Goal: Find specific page/section: Find specific page/section

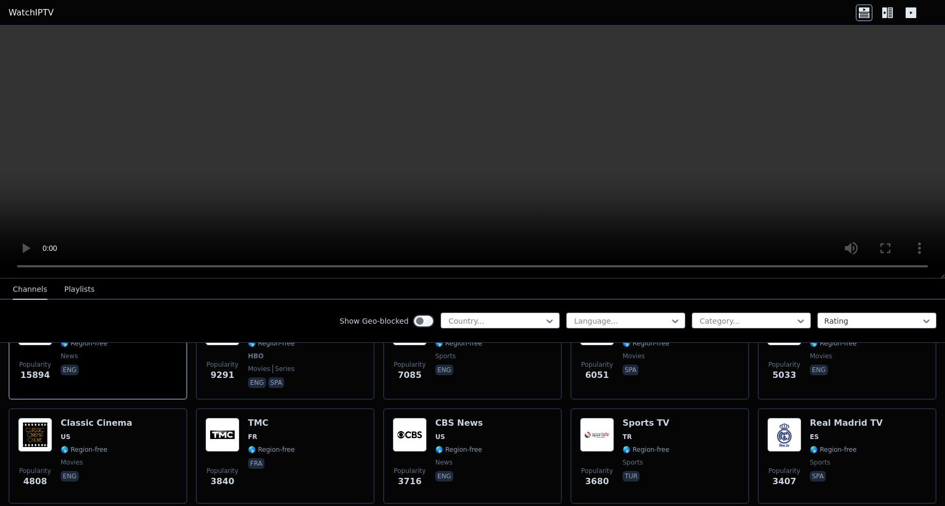
scroll to position [177, 0]
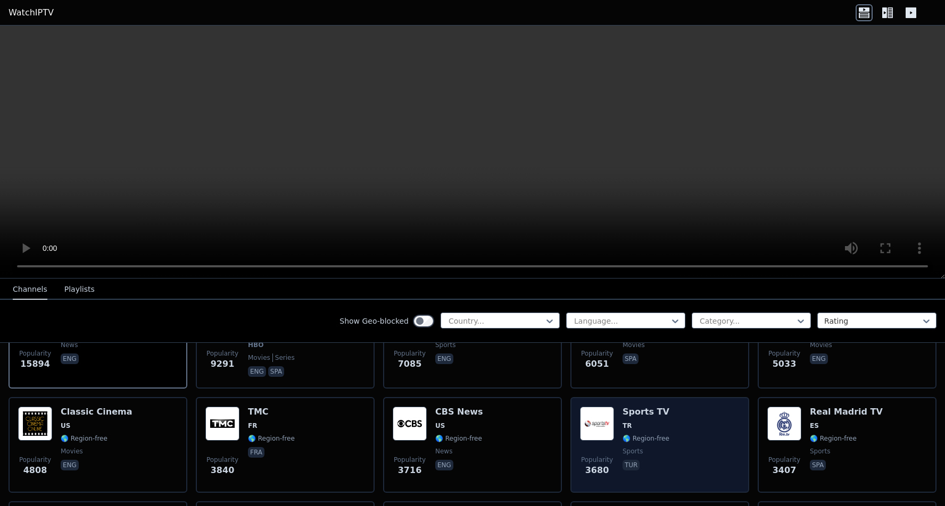
click at [598, 430] on img at bounding box center [597, 424] width 34 height 34
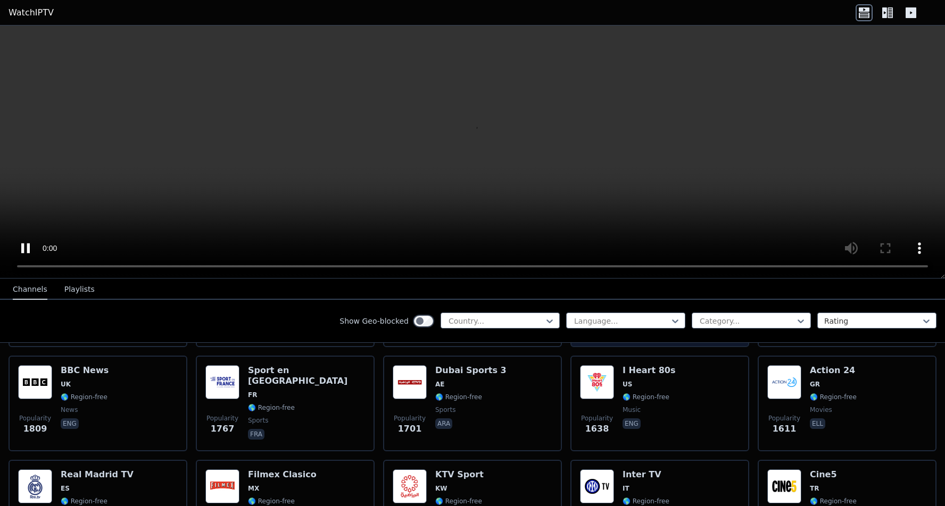
scroll to position [743, 0]
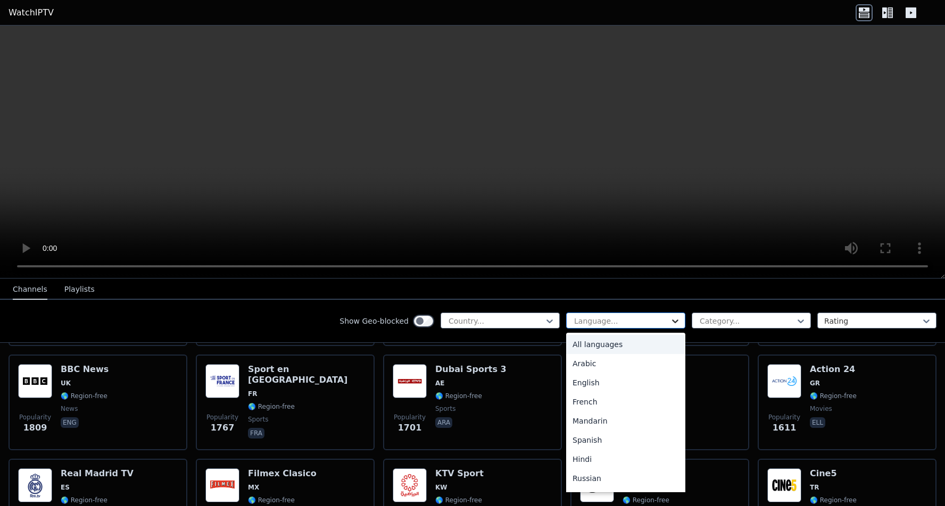
click at [672, 320] on icon at bounding box center [675, 321] width 11 height 11
click at [632, 381] on div "English" at bounding box center [625, 382] width 119 height 19
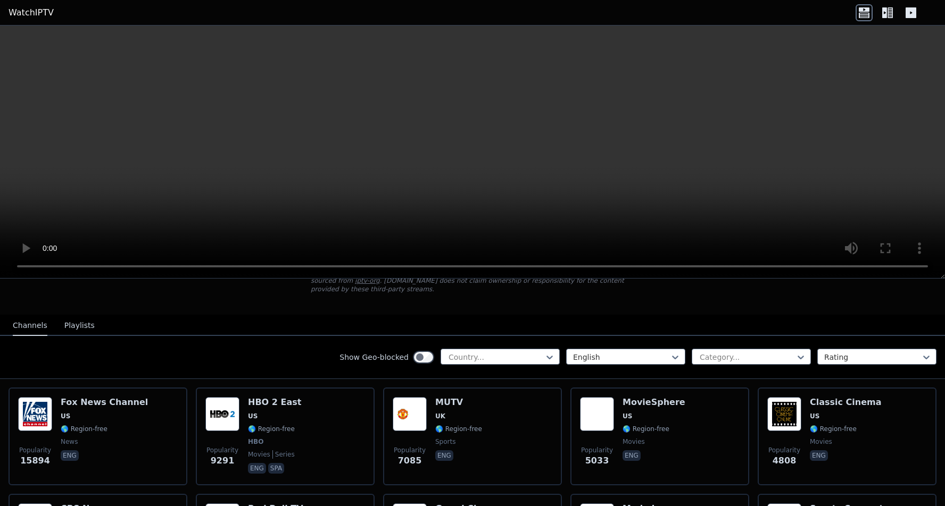
scroll to position [92, 0]
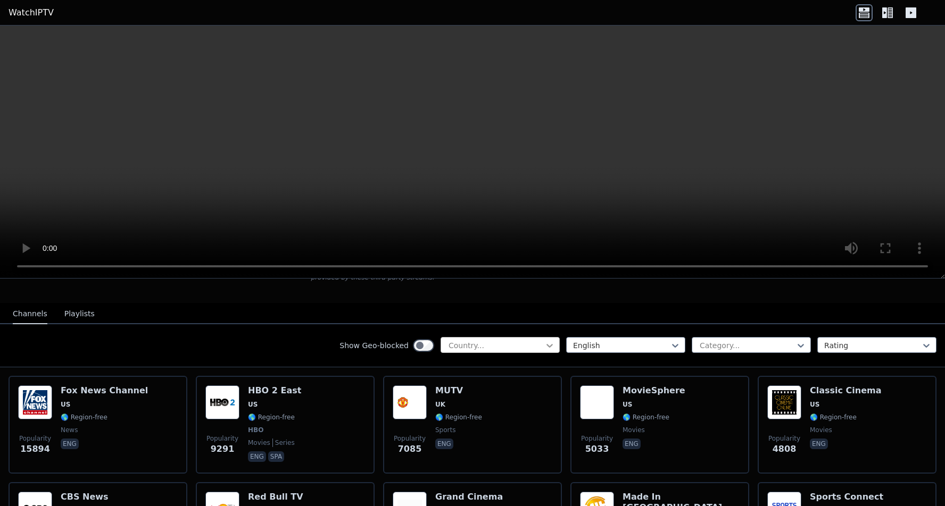
click at [547, 346] on icon at bounding box center [549, 346] width 6 height 4
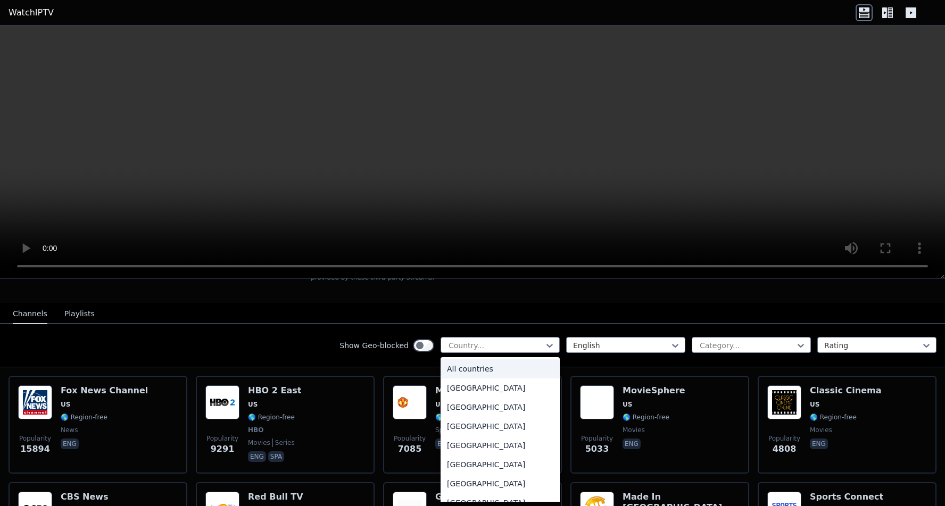
click at [538, 364] on div "All countries" at bounding box center [499, 369] width 119 height 19
click at [550, 344] on icon at bounding box center [549, 345] width 11 height 11
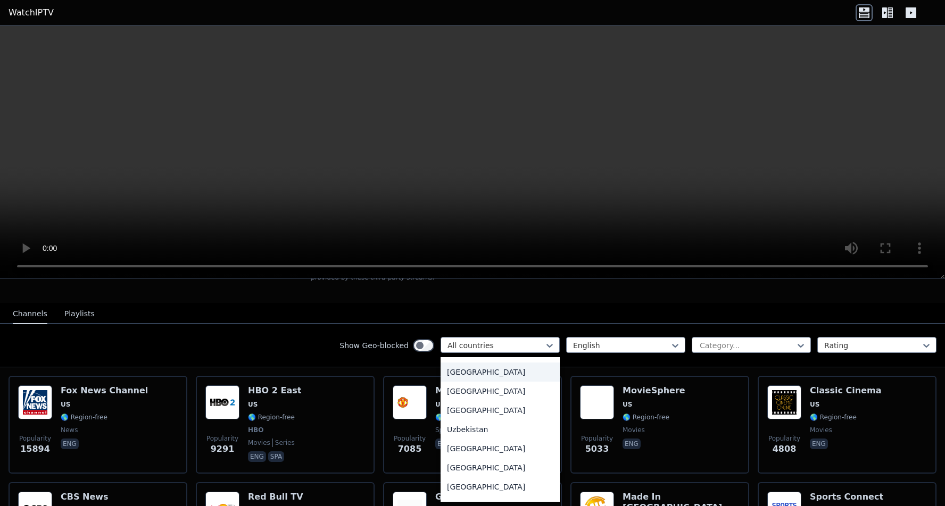
click at [513, 374] on div "[GEOGRAPHIC_DATA]" at bounding box center [499, 372] width 119 height 19
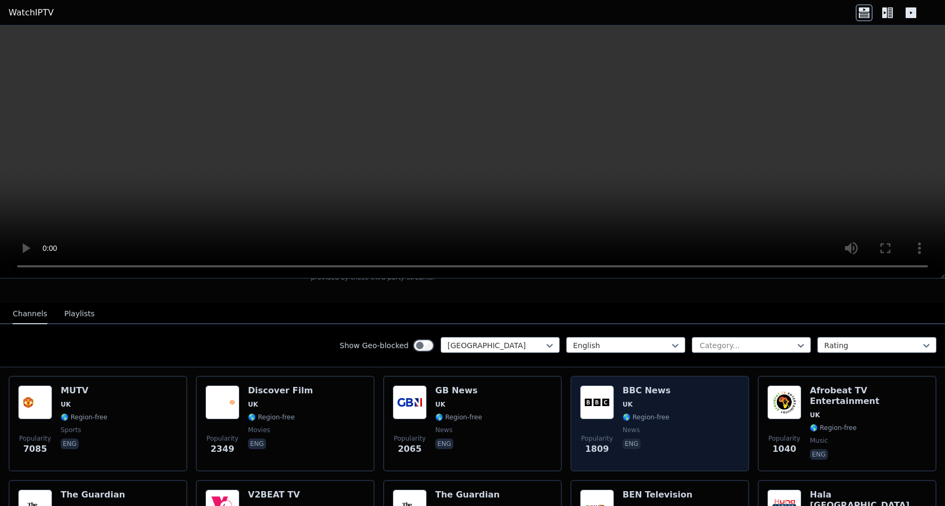
click at [666, 449] on span "eng" at bounding box center [646, 445] width 48 height 13
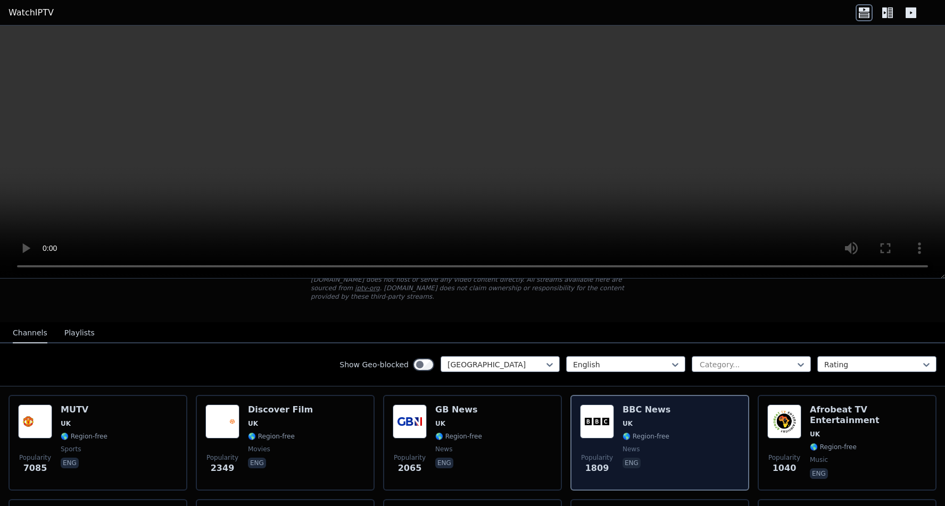
scroll to position [77, 0]
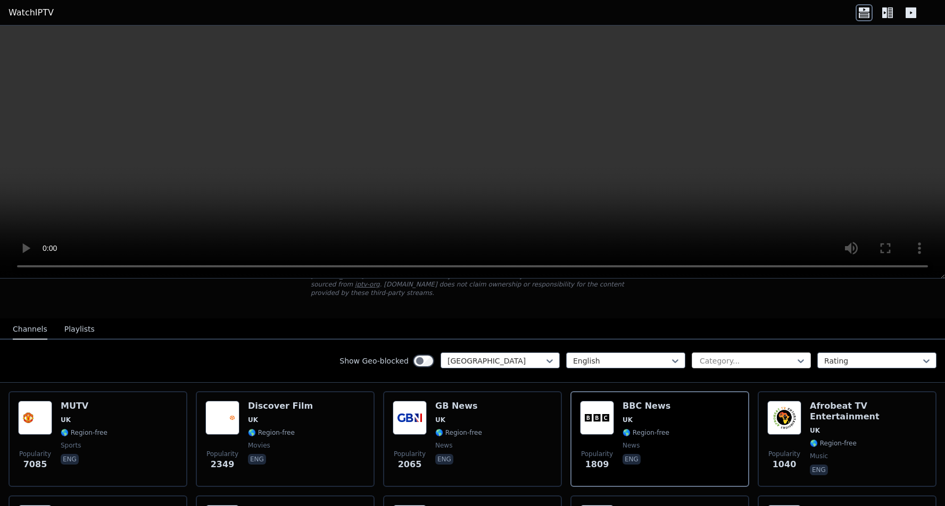
click at [809, 360] on div "Category..." at bounding box center [750, 361] width 119 height 16
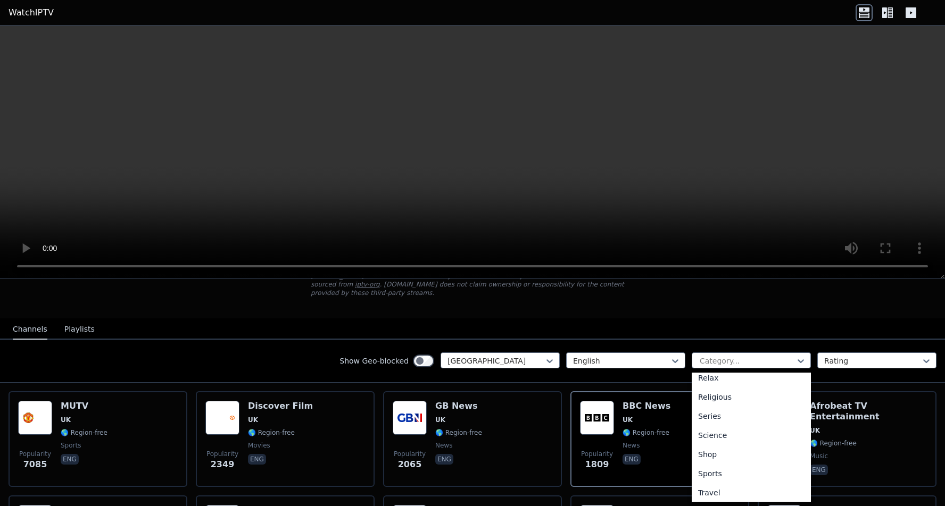
scroll to position [375, 0]
click at [723, 471] on div "Sports" at bounding box center [750, 469] width 119 height 19
